Goal: Check status: Check status

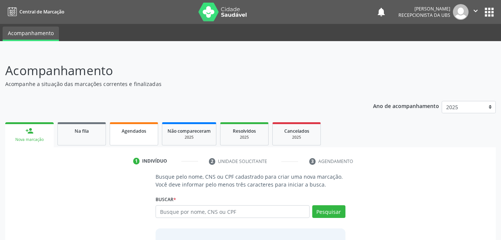
click at [149, 129] on div "Agendados" at bounding box center [133, 130] width 37 height 8
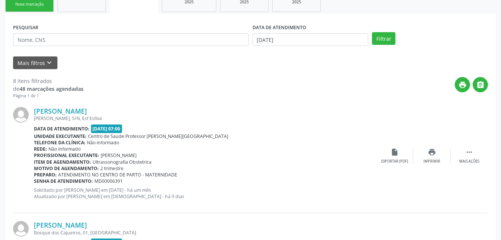
scroll to position [98, 0]
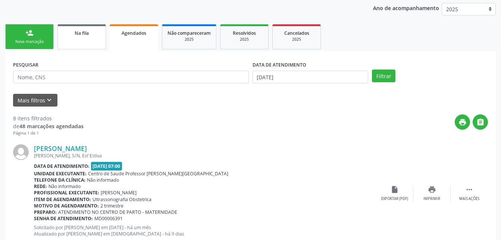
click at [95, 40] on link "Na fila" at bounding box center [81, 36] width 49 height 25
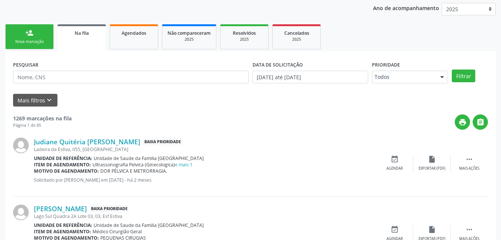
scroll to position [135, 0]
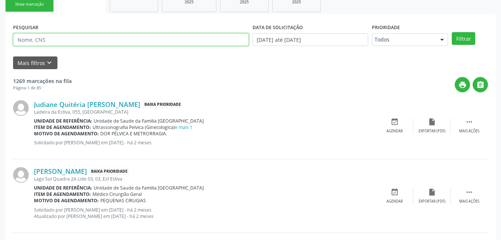
click at [78, 38] on input "text" at bounding box center [131, 39] width 236 height 13
type input "704304569476397"
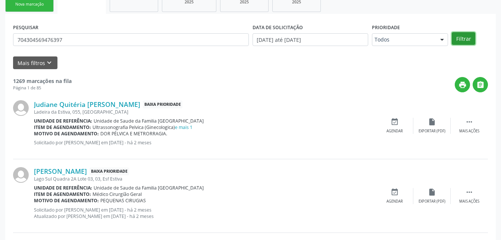
click at [460, 40] on button "Filtrar" at bounding box center [464, 38] width 24 height 13
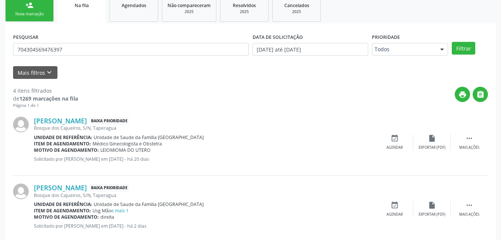
scroll to position [0, 0]
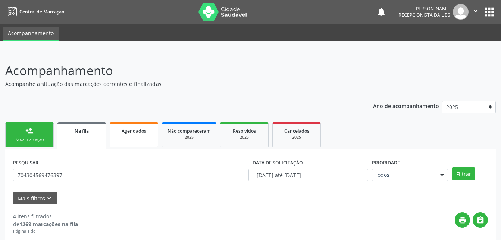
click at [151, 144] on link "Agendados" at bounding box center [134, 134] width 49 height 25
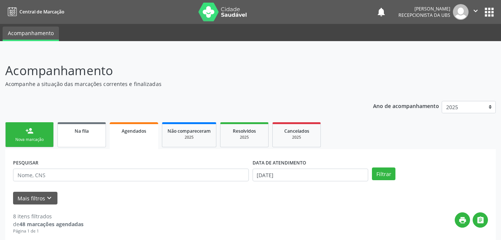
click at [60, 139] on link "Na fila" at bounding box center [81, 134] width 49 height 25
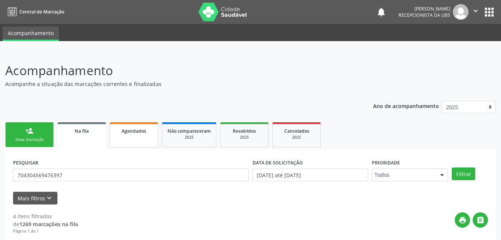
click at [133, 143] on link "Agendados" at bounding box center [134, 134] width 49 height 25
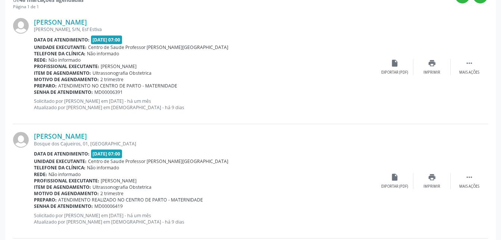
scroll to position [75, 0]
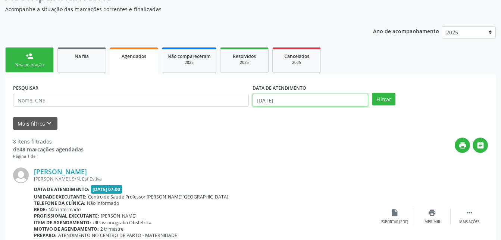
click at [297, 100] on body "Central de Marcação notifications [PERSON_NAME] Recepcionista da UBS  Configur…" at bounding box center [250, 45] width 501 height 240
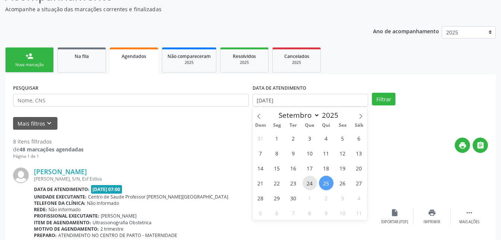
click at [306, 182] on span "24" at bounding box center [310, 182] width 15 height 15
type input "[DATE]"
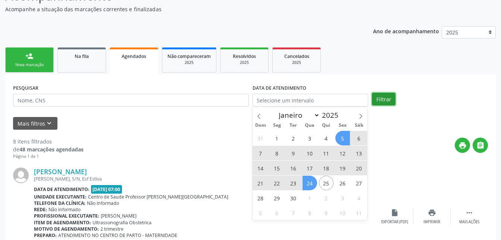
click at [388, 102] on button "Filtrar" at bounding box center [384, 99] width 24 height 13
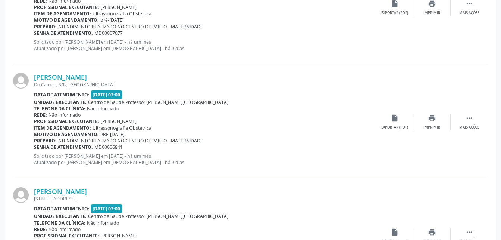
scroll to position [1731, 0]
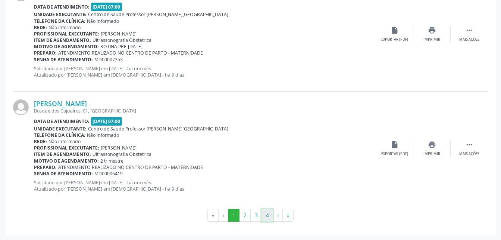
click at [266, 218] on button "4" at bounding box center [268, 215] width 12 height 13
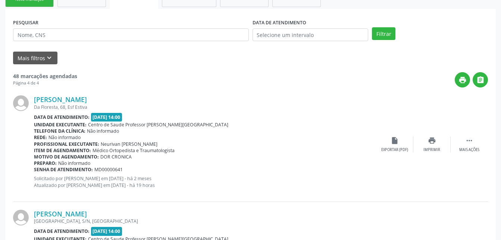
scroll to position [177, 0]
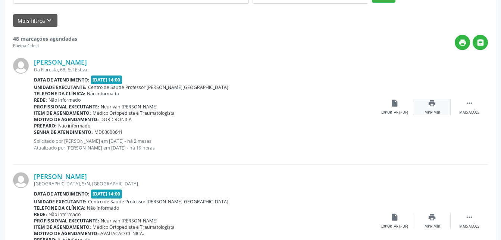
click at [433, 106] on icon "print" at bounding box center [432, 103] width 8 height 8
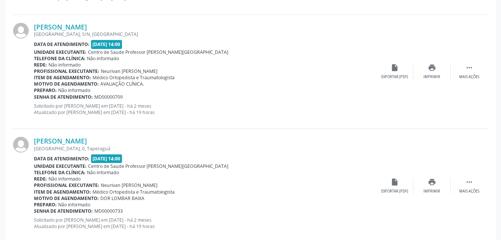
scroll to position [364, 0]
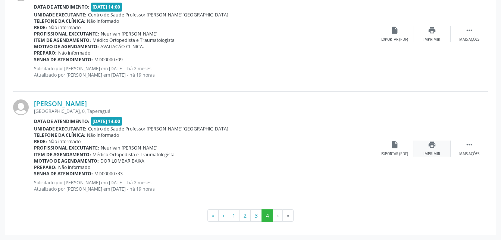
click at [432, 140] on icon "print" at bounding box center [432, 144] width 8 height 8
click at [257, 219] on button "3" at bounding box center [256, 215] width 12 height 13
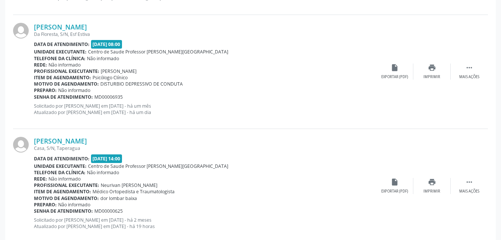
scroll to position [1731, 0]
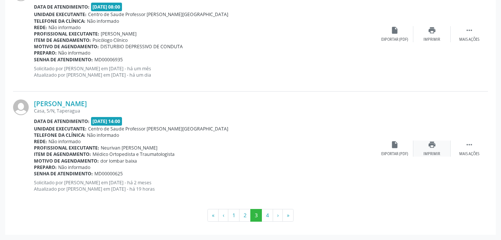
click at [433, 149] on div "print Imprimir" at bounding box center [431, 148] width 37 height 16
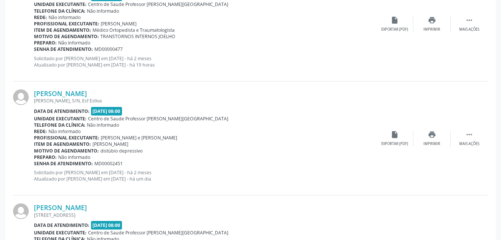
scroll to position [1134, 0]
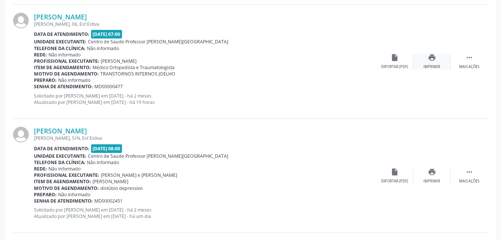
click at [432, 57] on icon "print" at bounding box center [432, 57] width 8 height 8
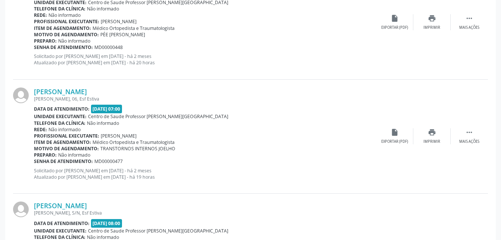
scroll to position [1022, 0]
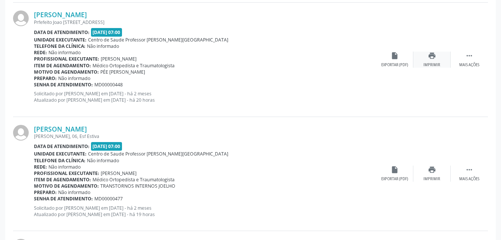
click at [441, 60] on div "print Imprimir" at bounding box center [431, 59] width 37 height 16
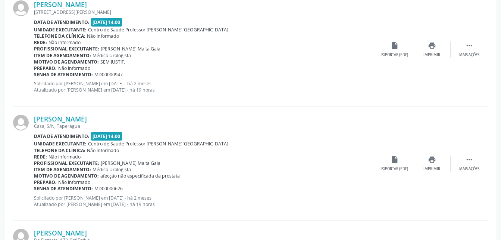
scroll to position [500, 0]
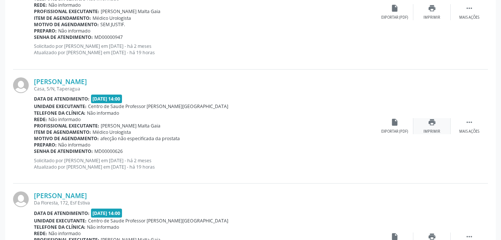
click at [434, 128] on div "print Imprimir" at bounding box center [431, 126] width 37 height 16
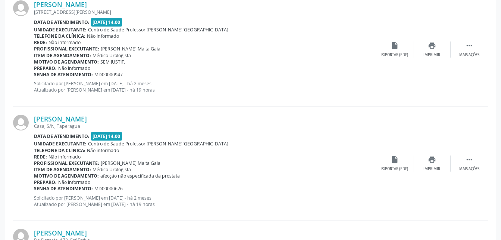
scroll to position [425, 0]
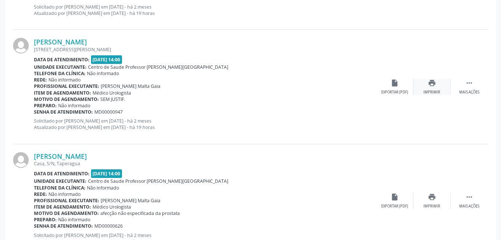
click at [434, 84] on icon "print" at bounding box center [432, 83] width 8 height 8
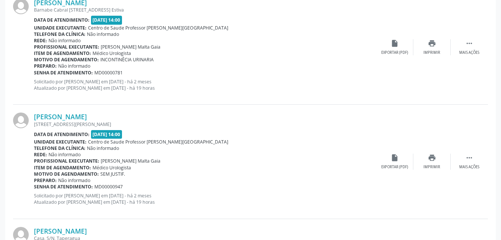
scroll to position [313, 0]
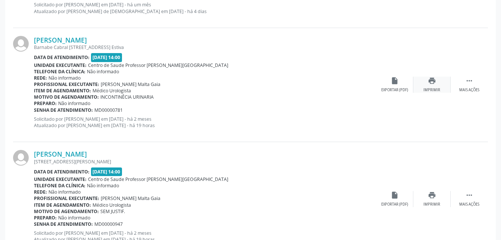
click at [428, 81] on icon "print" at bounding box center [432, 80] width 8 height 8
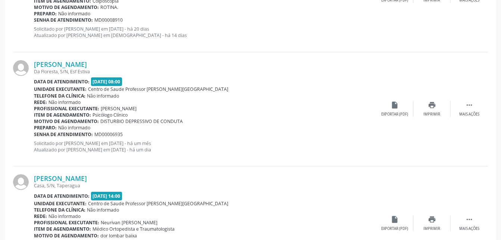
scroll to position [1731, 0]
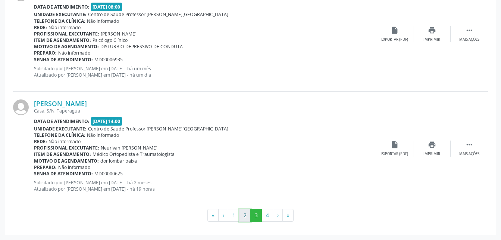
click at [249, 214] on button "2" at bounding box center [245, 215] width 12 height 13
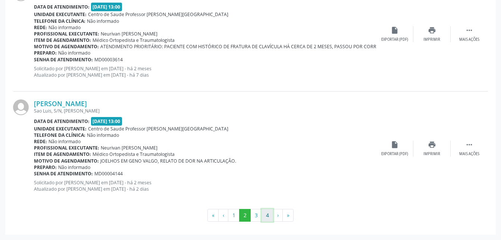
click at [263, 215] on button "4" at bounding box center [268, 215] width 12 height 13
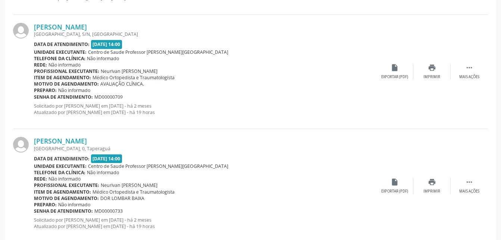
scroll to position [364, 0]
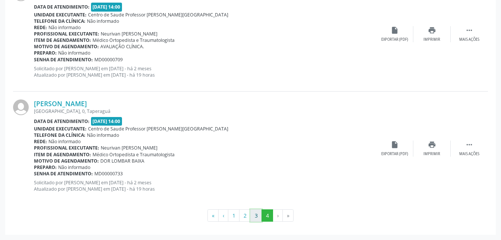
click at [258, 216] on button "3" at bounding box center [256, 215] width 12 height 13
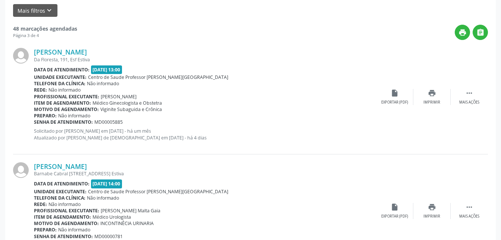
scroll to position [113, 0]
